Goal: Transaction & Acquisition: Purchase product/service

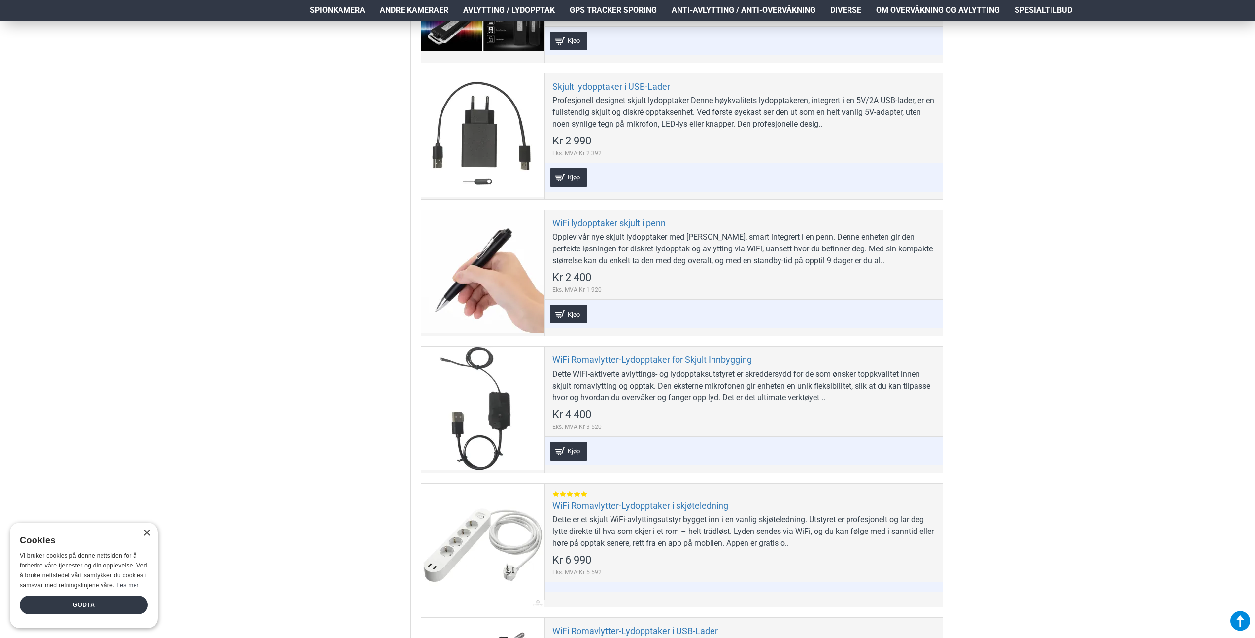
scroll to position [1935, 0]
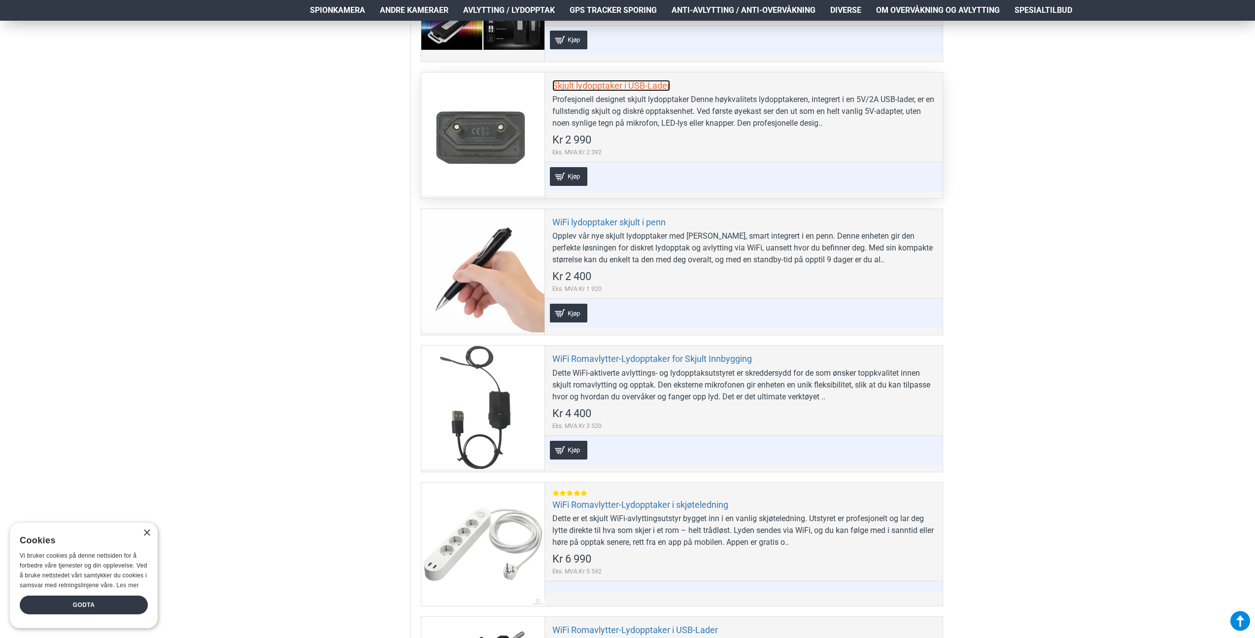
click at [576, 86] on link "Skjult lydopptaker i USB-Lader" at bounding box center [611, 85] width 118 height 11
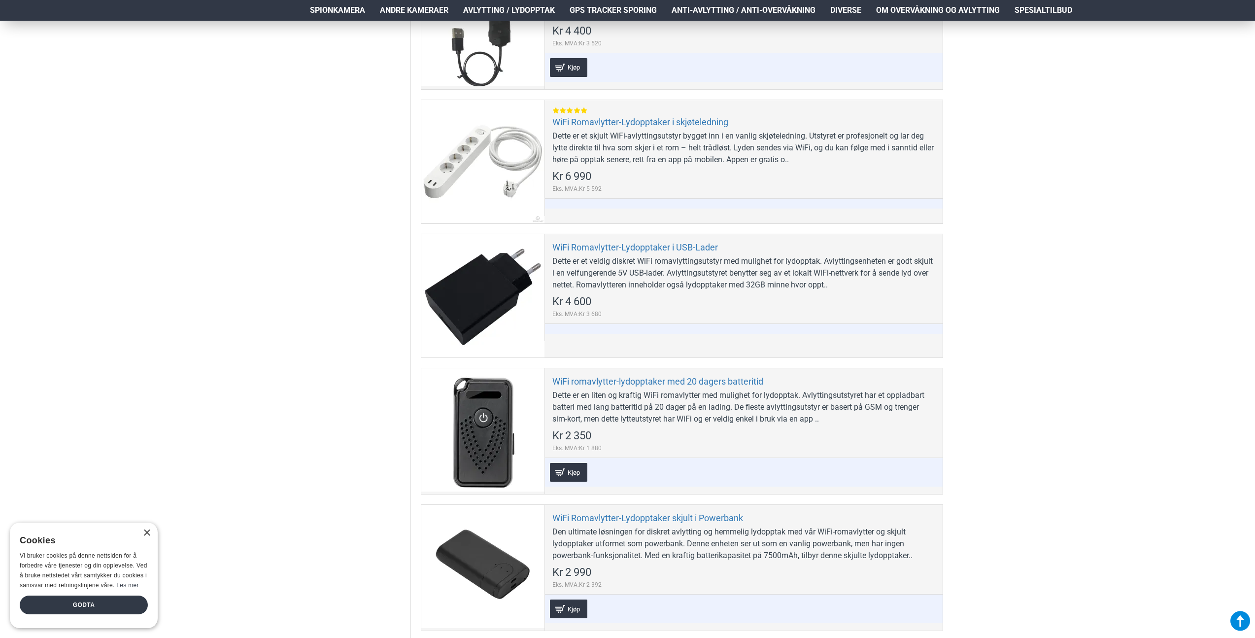
scroll to position [2319, 0]
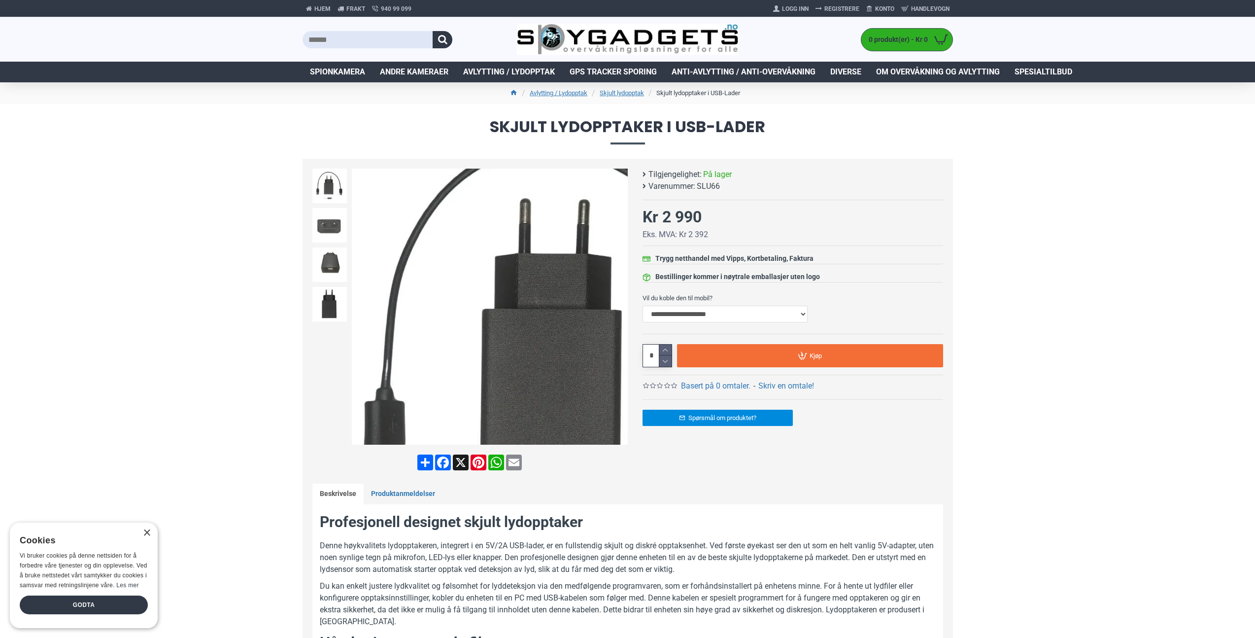
scroll to position [56, 0]
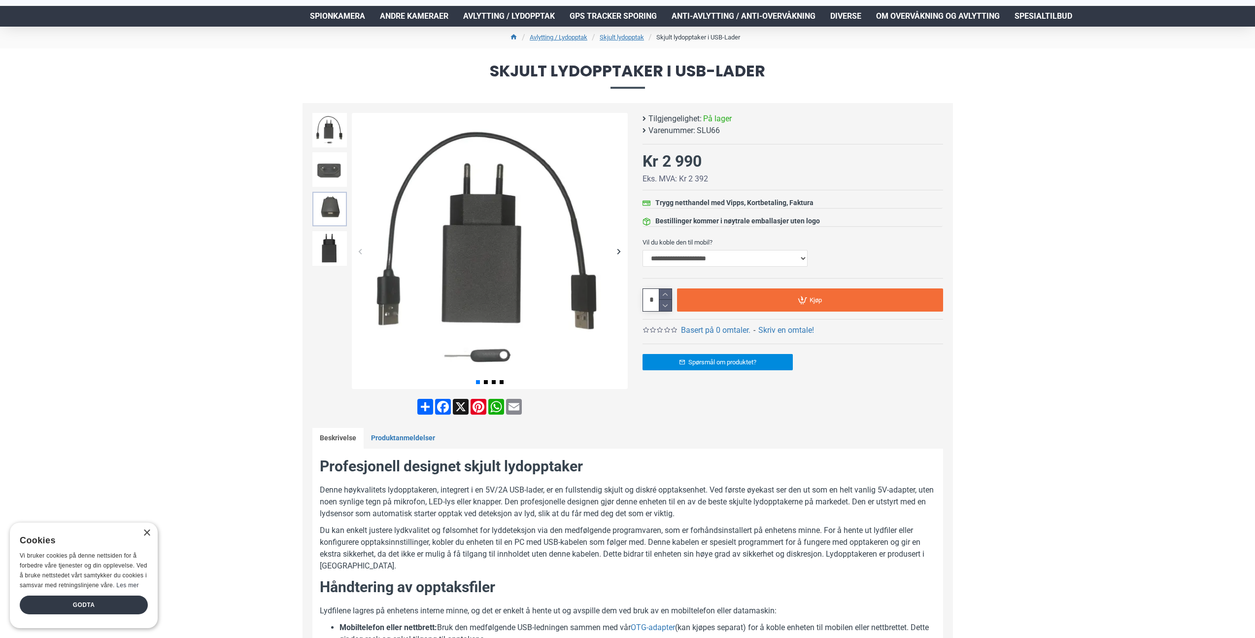
click at [328, 215] on img at bounding box center [329, 209] width 34 height 34
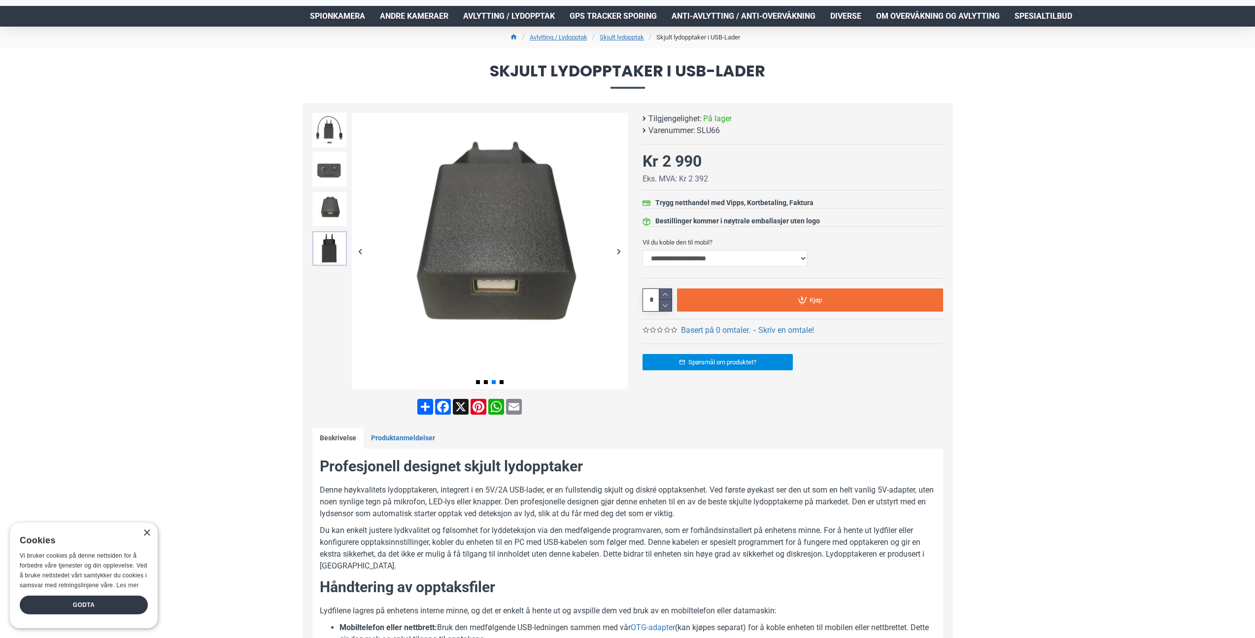
click at [329, 242] on img at bounding box center [329, 248] width 34 height 34
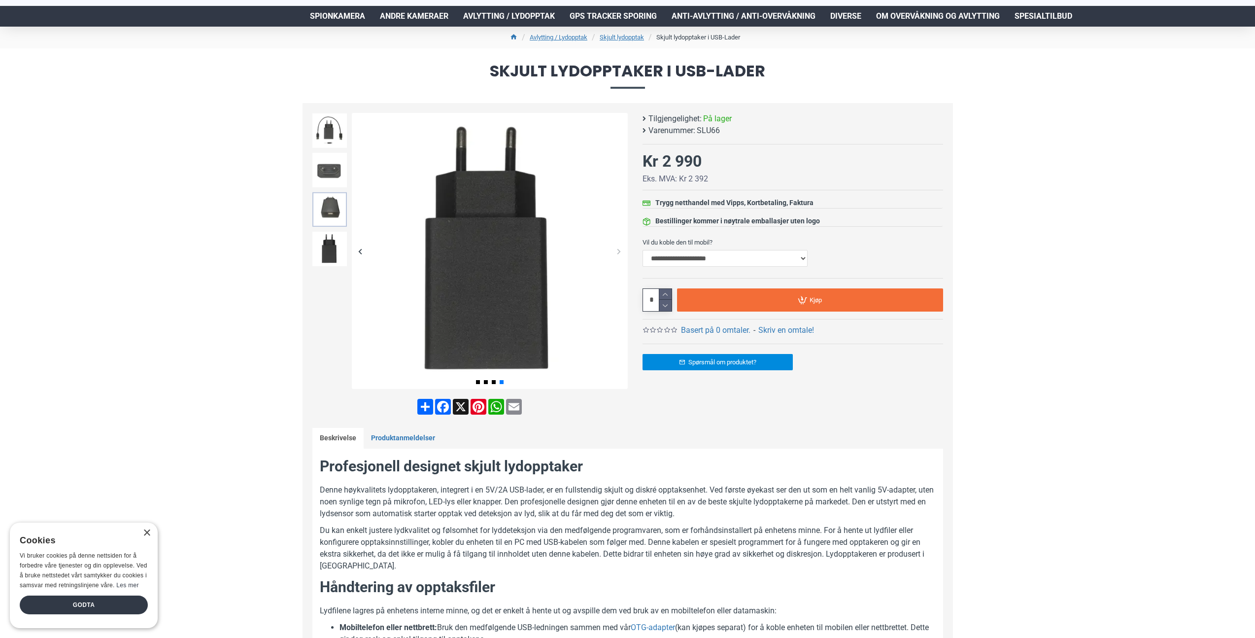
click at [329, 220] on img at bounding box center [329, 209] width 34 height 34
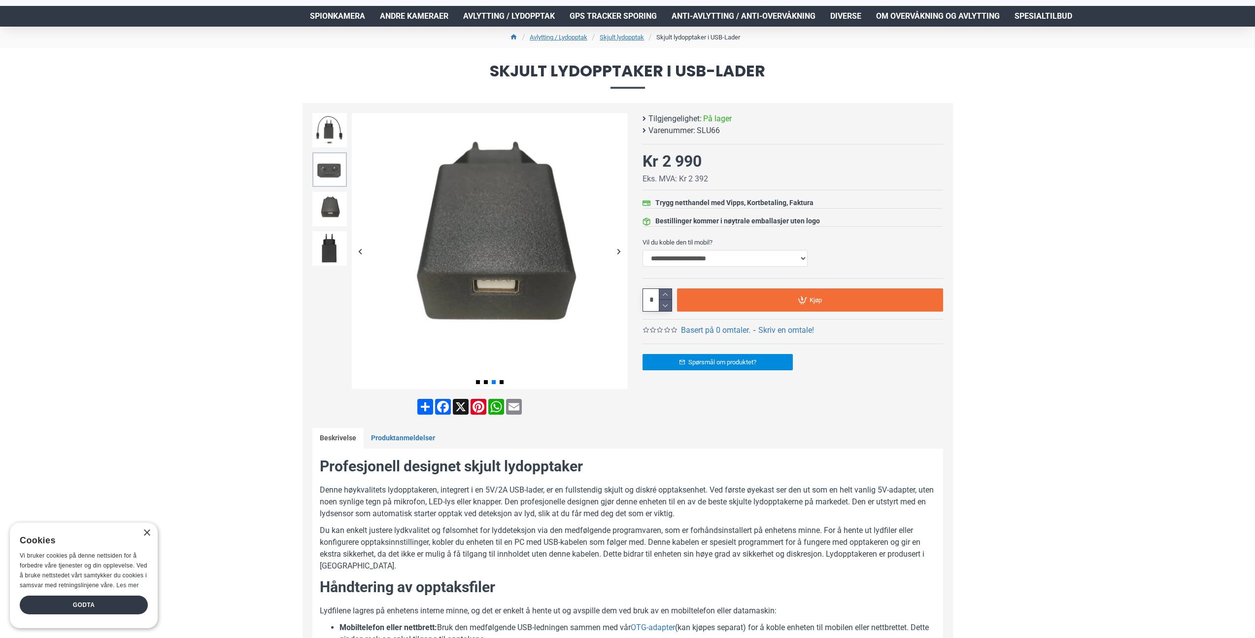
click at [331, 180] on img at bounding box center [329, 169] width 34 height 34
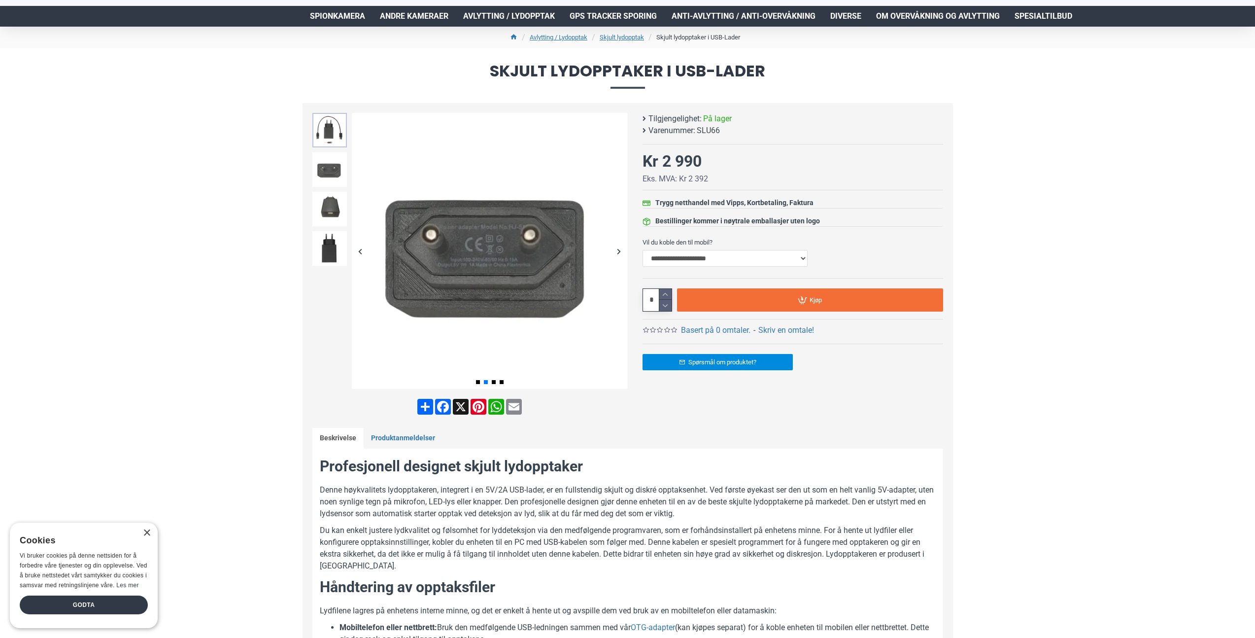
click at [328, 127] on img at bounding box center [329, 130] width 34 height 34
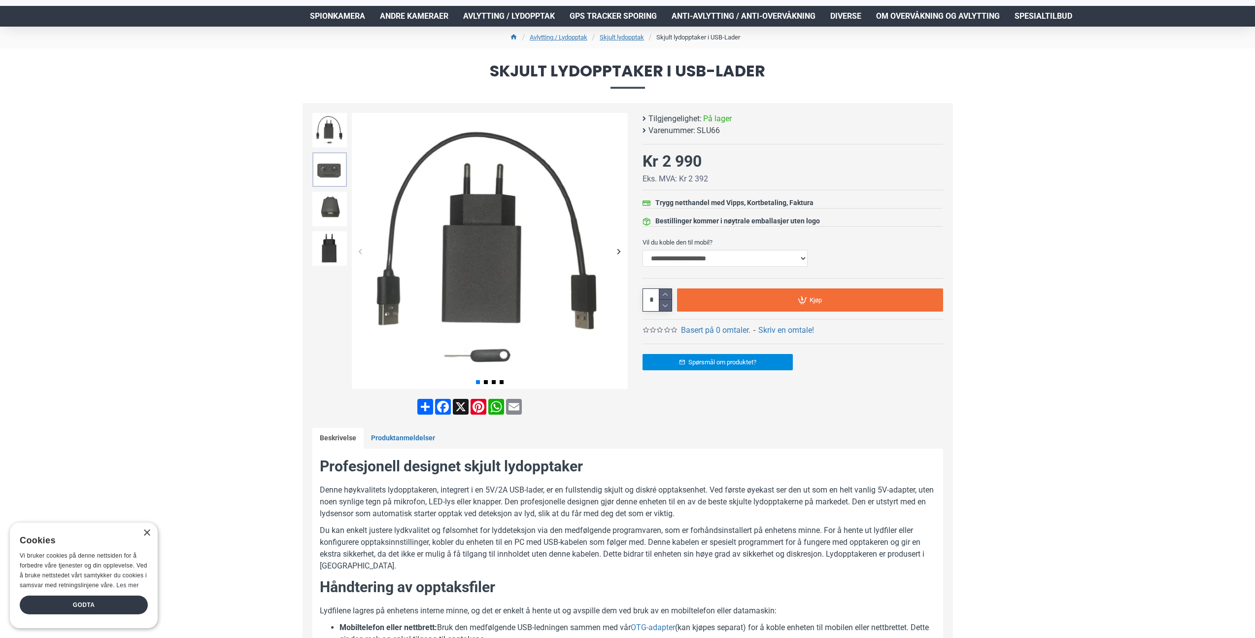
click at [325, 166] on img at bounding box center [329, 169] width 34 height 34
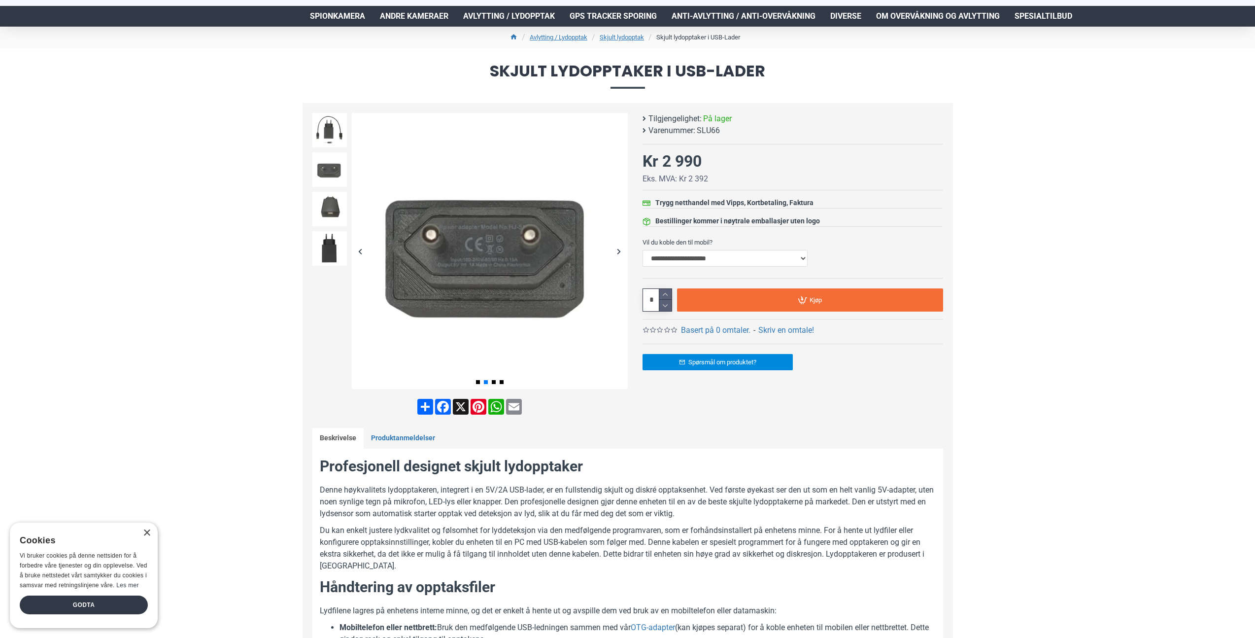
scroll to position [69, 0]
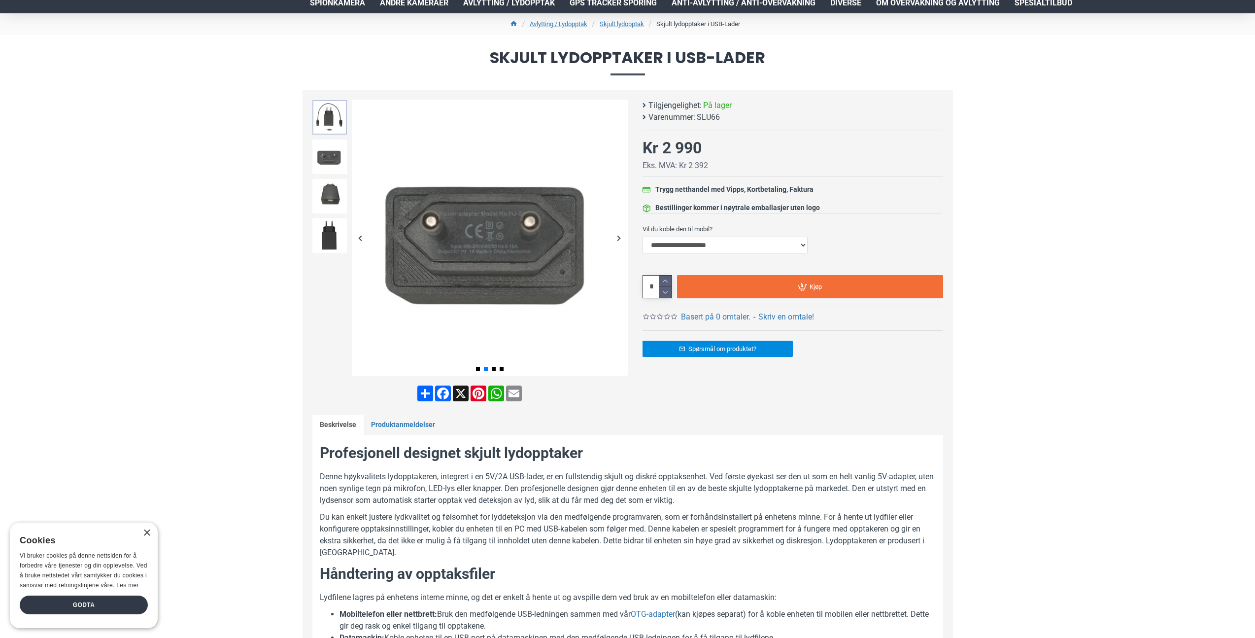
click at [331, 116] on img at bounding box center [329, 117] width 34 height 34
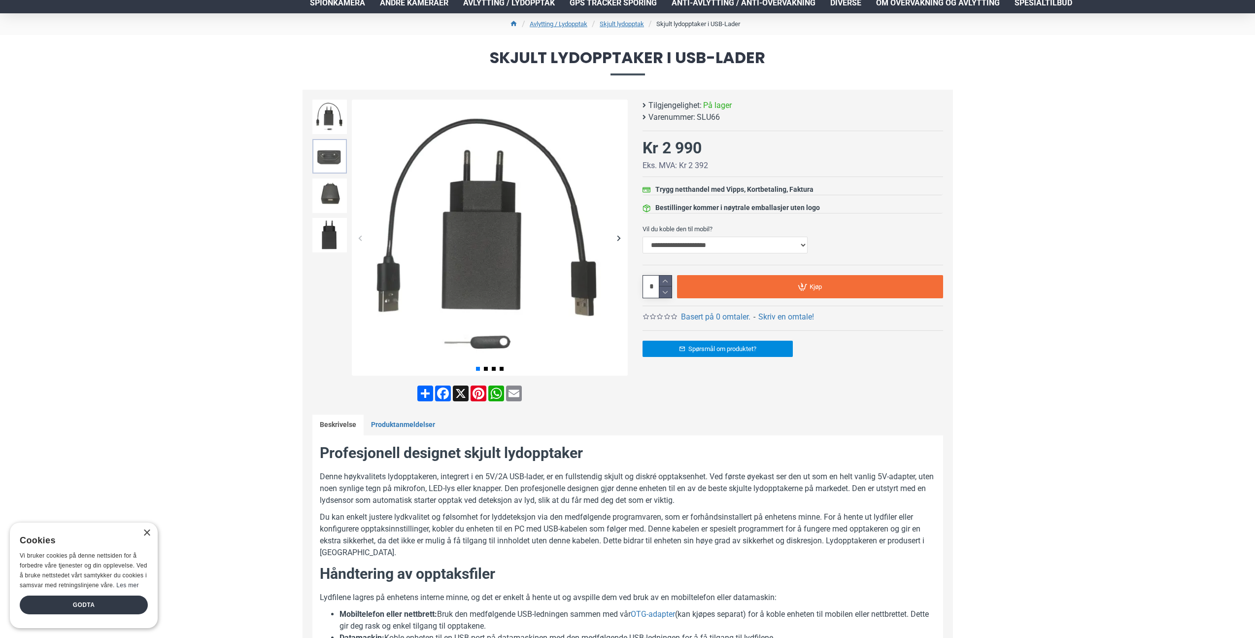
click at [332, 159] on img at bounding box center [329, 156] width 34 height 34
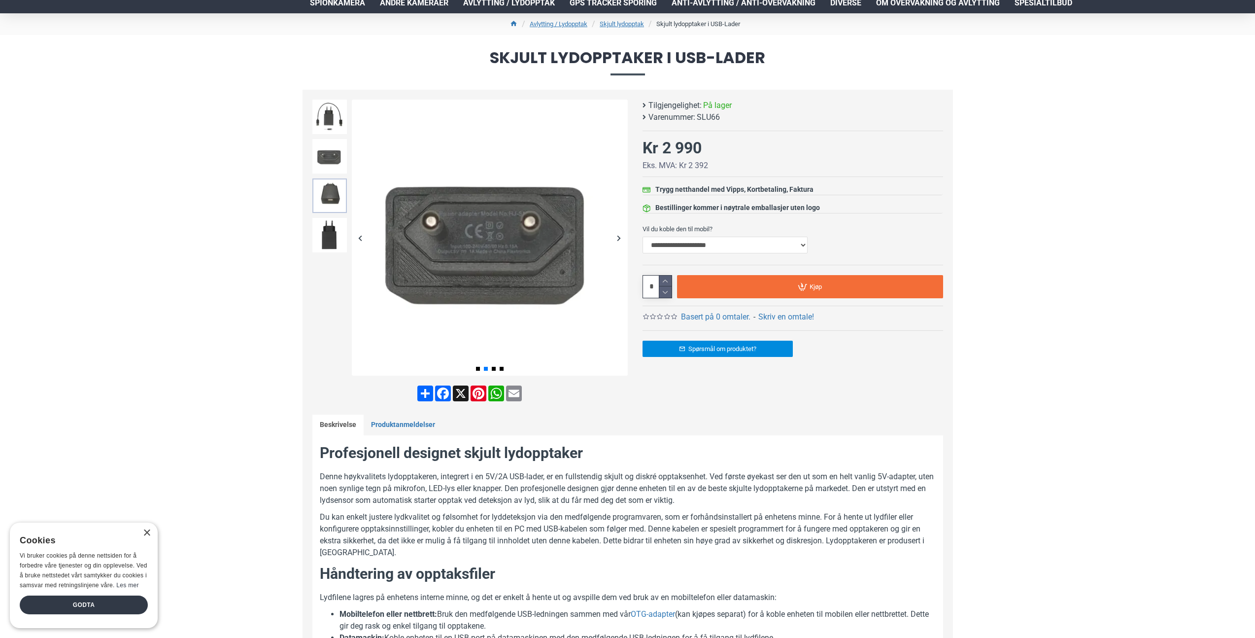
click at [330, 195] on img at bounding box center [329, 195] width 34 height 34
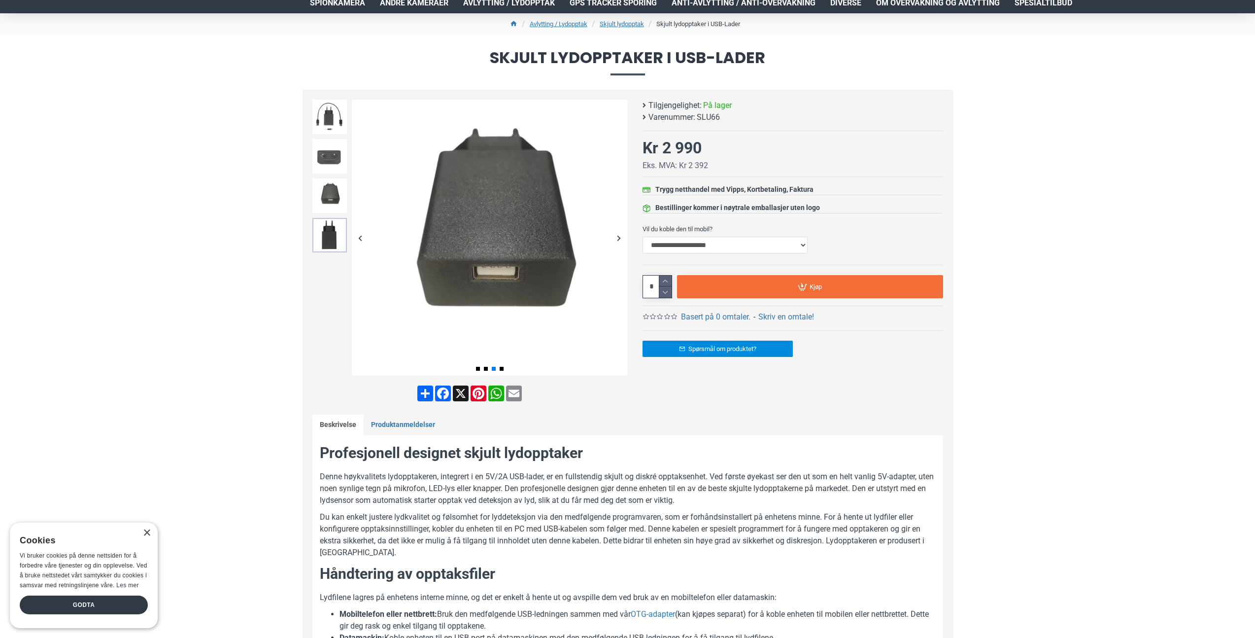
click at [330, 246] on img at bounding box center [329, 235] width 34 height 34
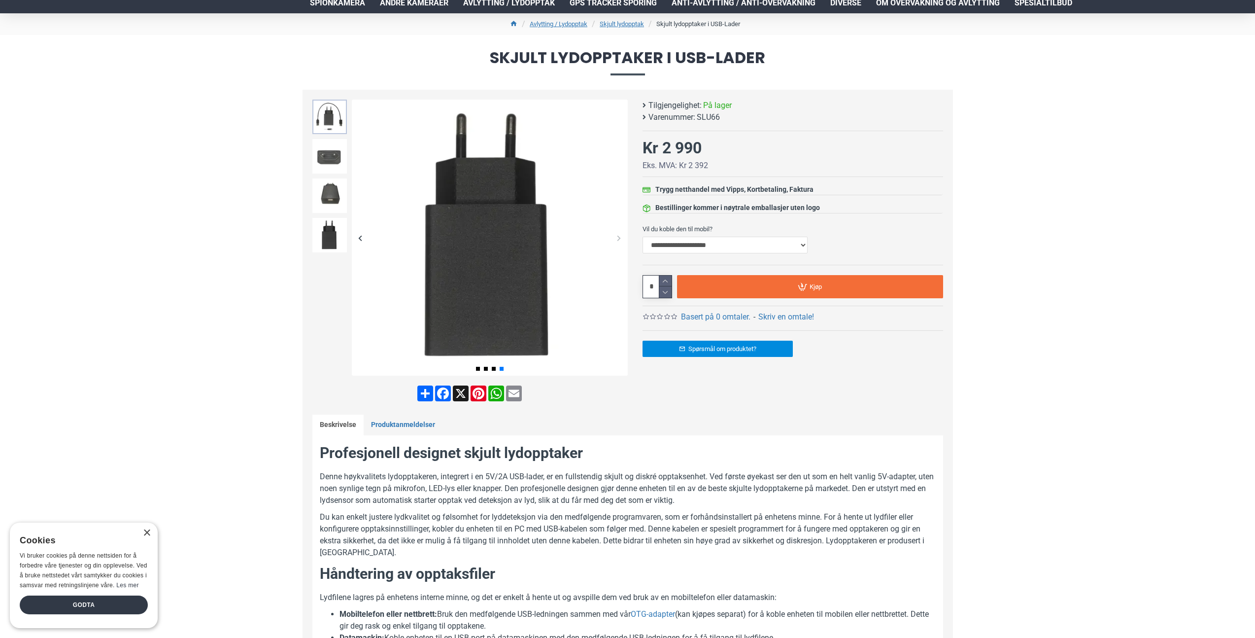
click at [331, 113] on img at bounding box center [329, 117] width 34 height 34
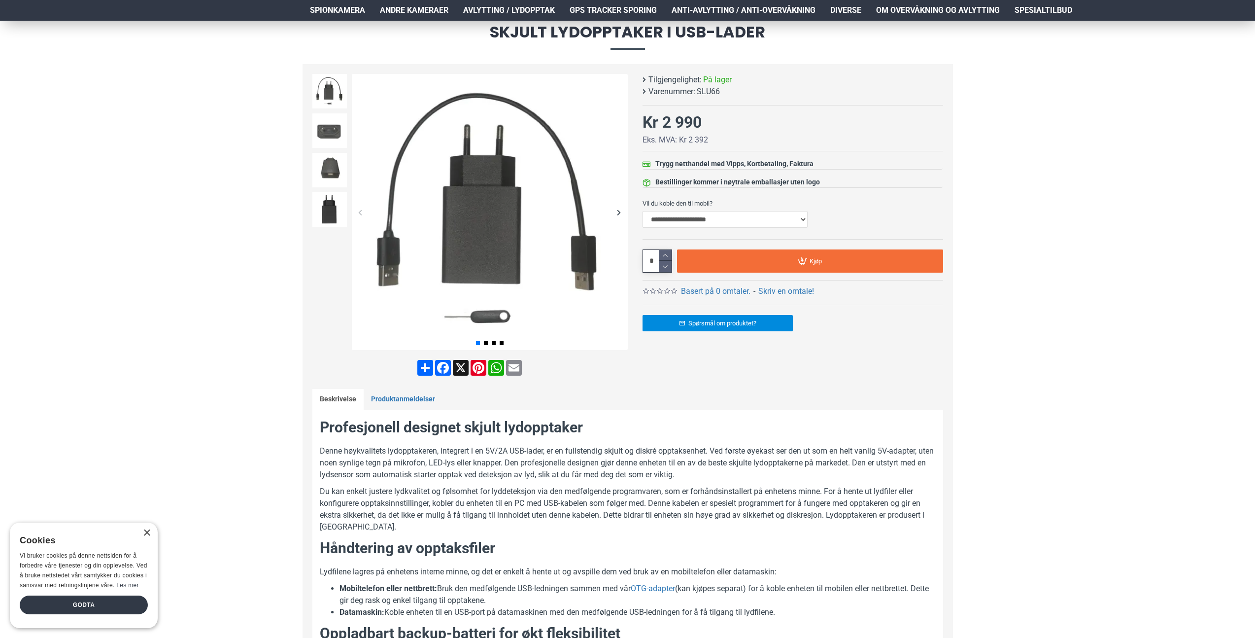
scroll to position [0, 0]
